Goal: Information Seeking & Learning: Find specific fact

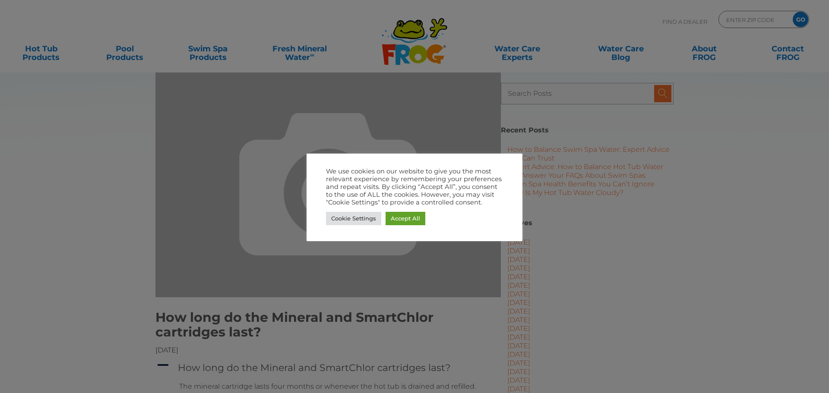
click at [413, 264] on div at bounding box center [414, 196] width 829 height 393
drag, startPoint x: 409, startPoint y: 259, endPoint x: 410, endPoint y: 248, distance: 10.8
click at [409, 252] on div at bounding box center [414, 196] width 829 height 393
click at [420, 214] on link "Accept All" at bounding box center [405, 218] width 40 height 13
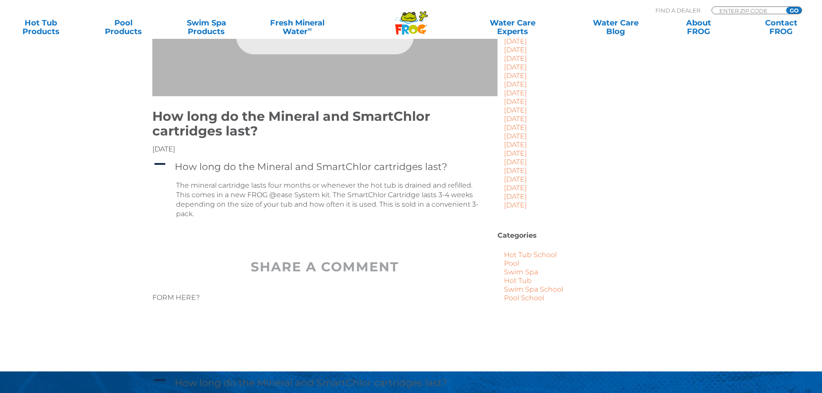
scroll to position [216, 0]
